Goal: Task Accomplishment & Management: Manage account settings

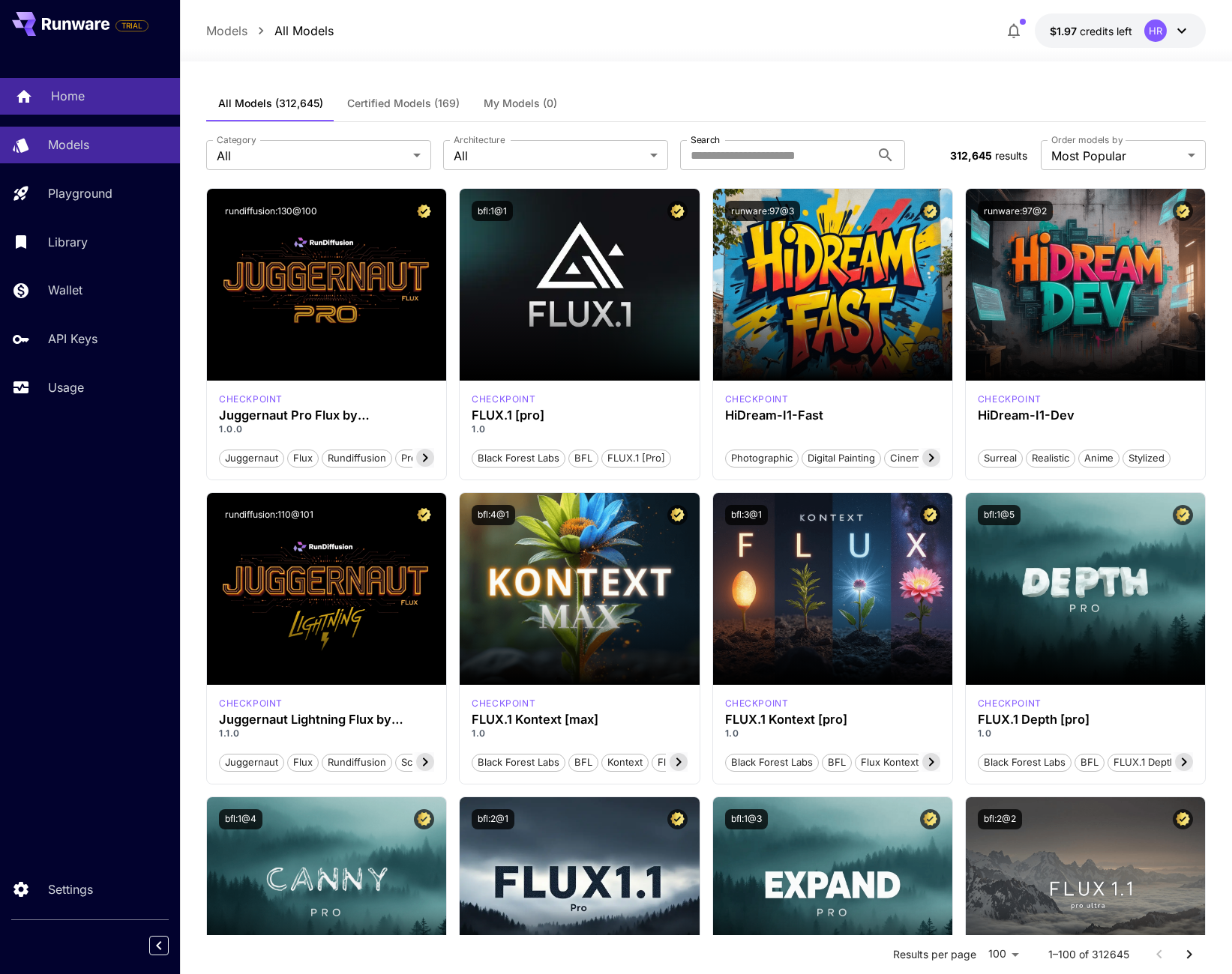
click at [91, 103] on div "Home" at bounding box center [110, 96] width 117 height 18
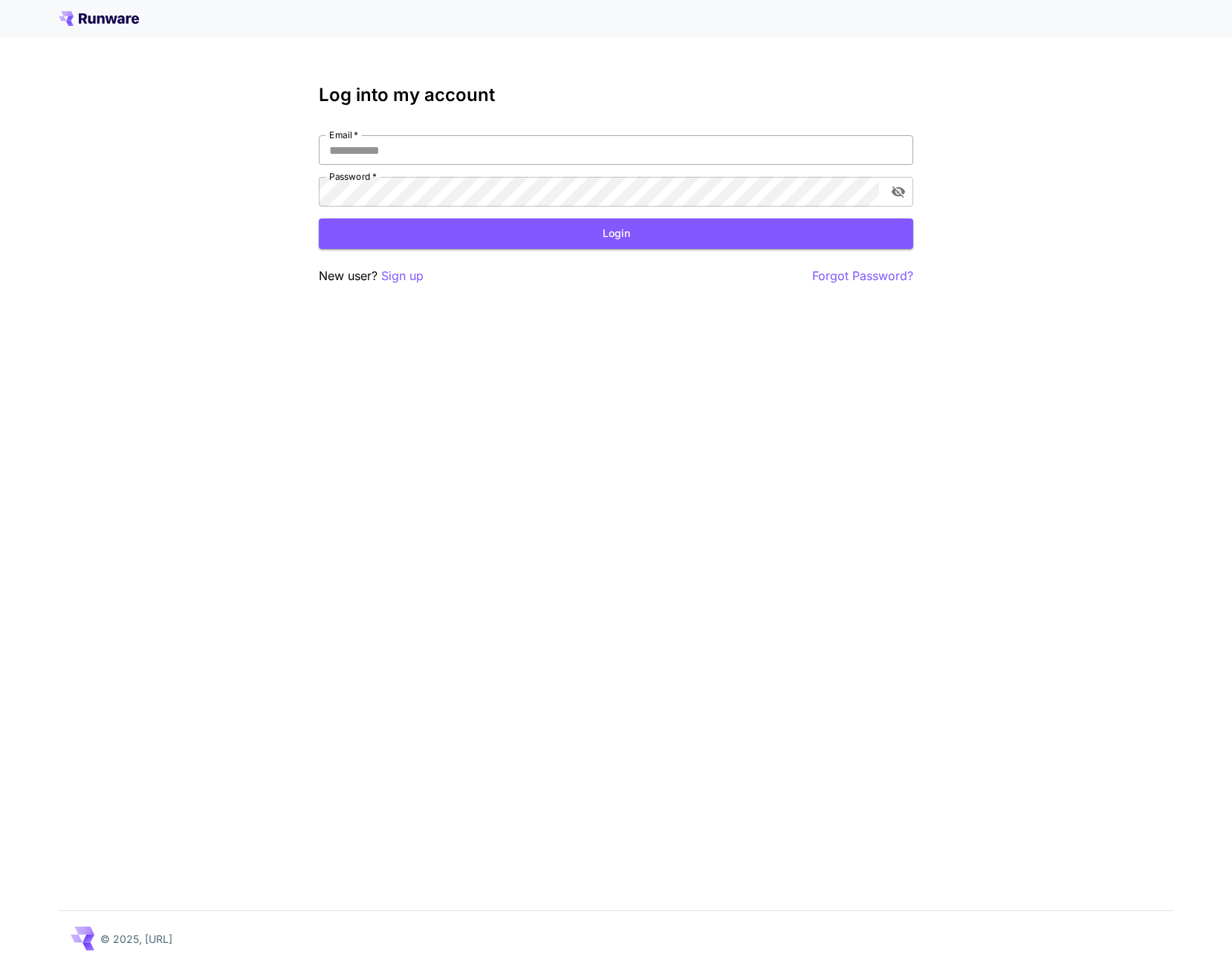
type input "**********"
